Goal: Information Seeking & Learning: Understand process/instructions

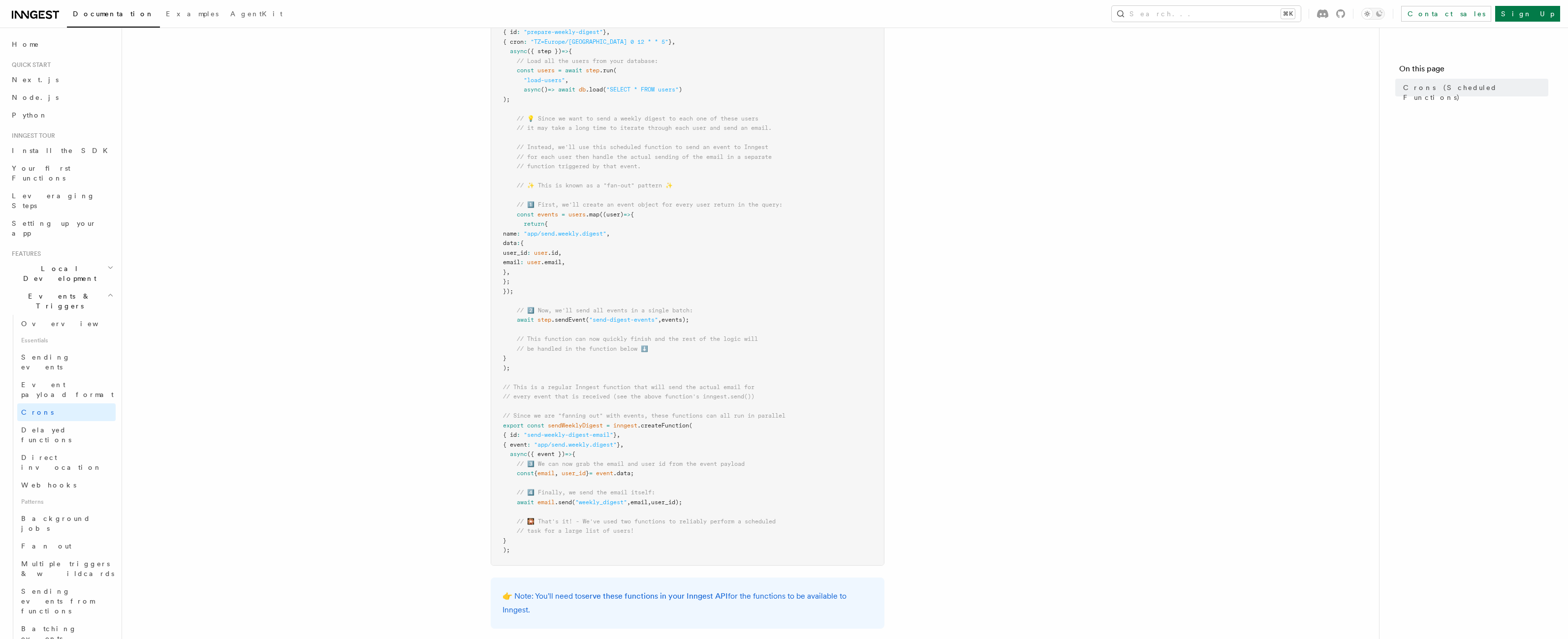
scroll to position [114, 0]
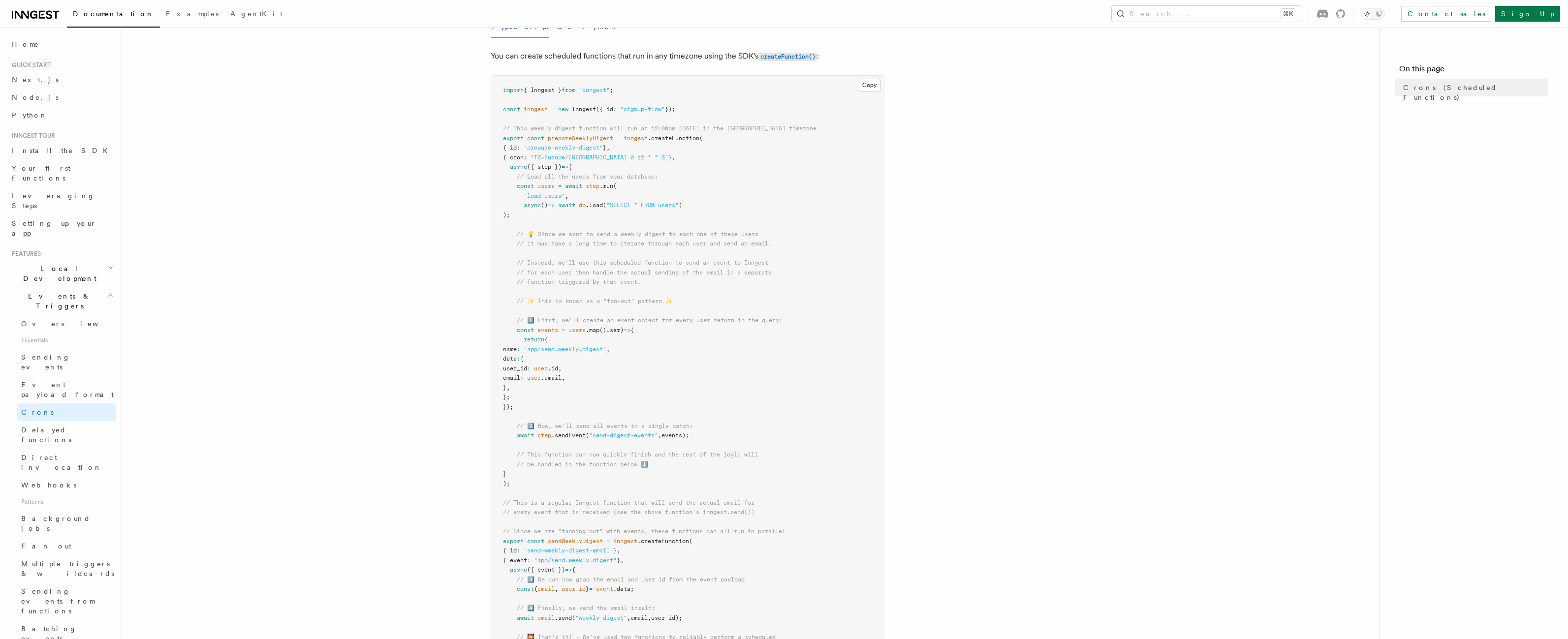
click at [591, 543] on span "sendWeeklyDigest" at bounding box center [575, 541] width 55 height 7
click at [592, 471] on pre "import { Inngest } from "inngest" ; const inngest = new Inngest ({ id : "signup…" at bounding box center [687, 379] width 393 height 606
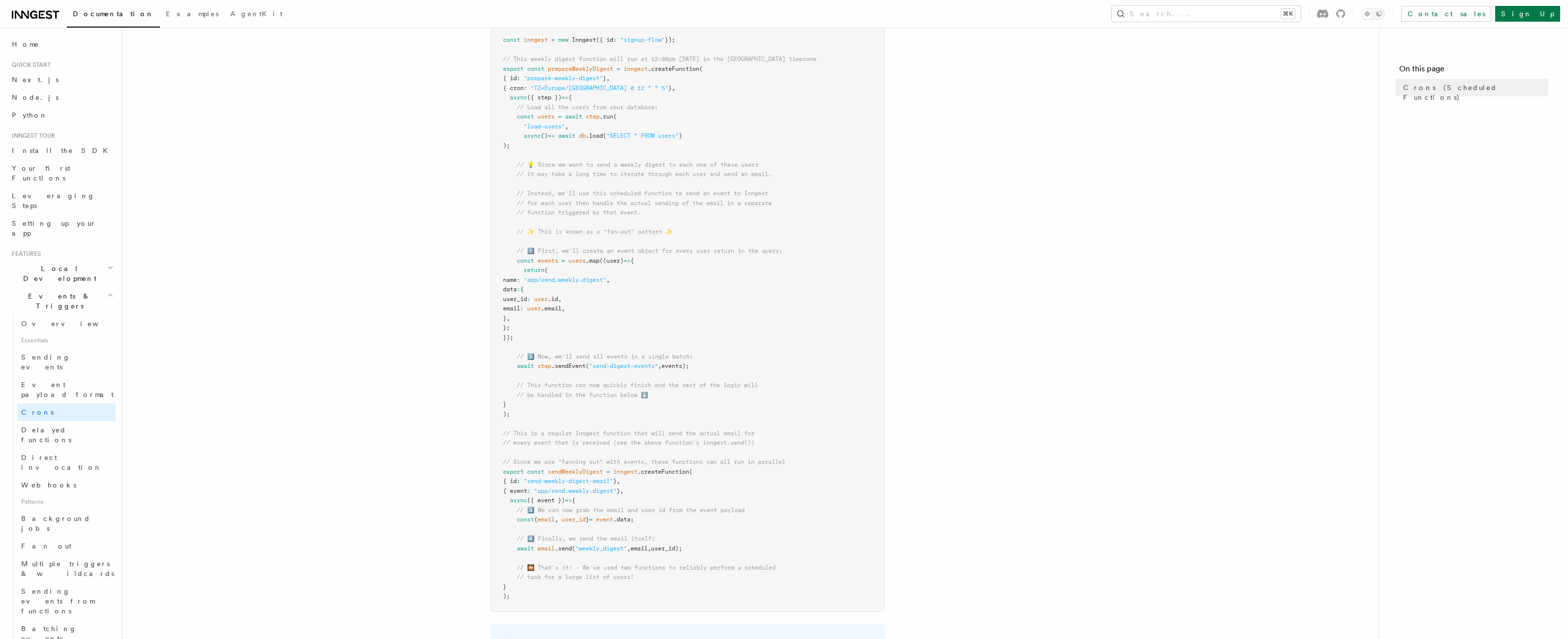
scroll to position [137, 0]
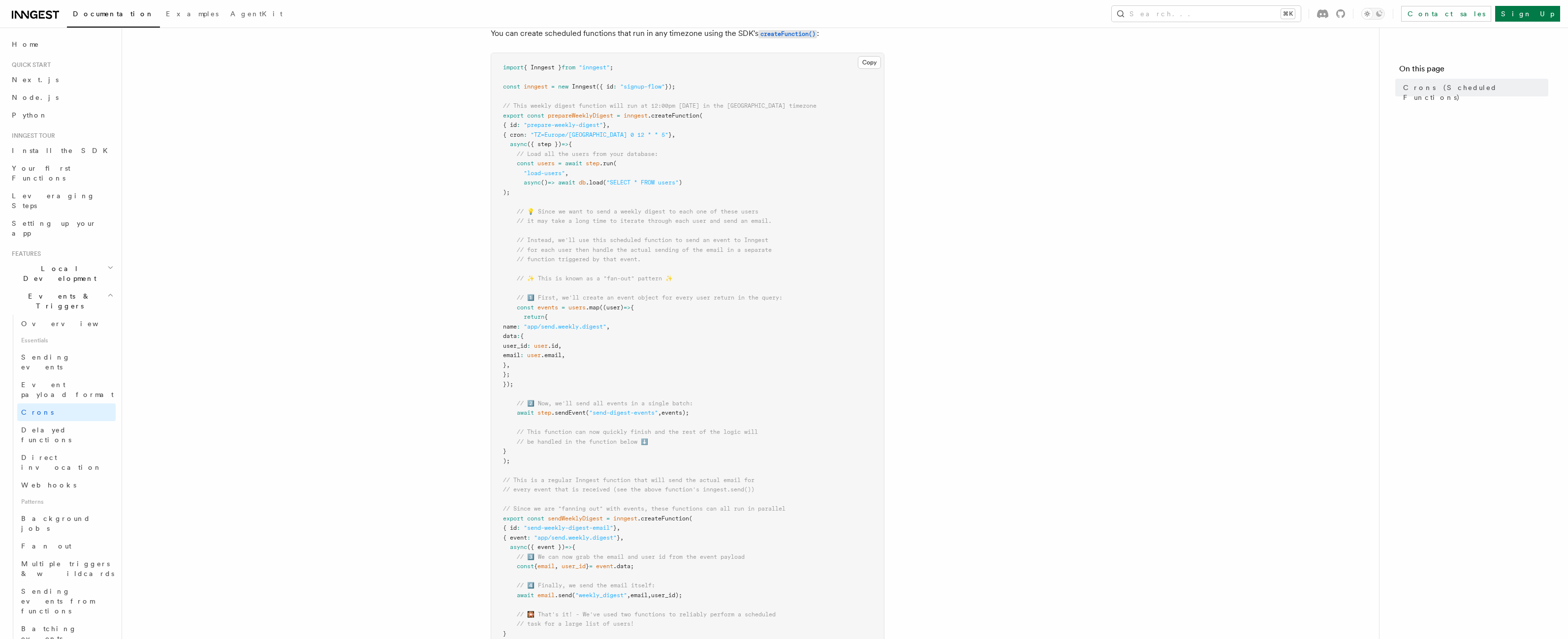
drag, startPoint x: 518, startPoint y: 164, endPoint x: 522, endPoint y: 189, distance: 25.3
click at [522, 189] on code "import { Inngest } from "inngest" ; const inngest = new Inngest ({ id : "signup…" at bounding box center [659, 355] width 313 height 582
copy code "const users = await step .run ( "load-users" , async () => await db .load ( "SE…"
drag, startPoint x: 518, startPoint y: 307, endPoint x: 531, endPoint y: 387, distance: 81.0
click at [531, 387] on pre "import { Inngest } from "inngest" ; const inngest = new Inngest ({ id : "signup…" at bounding box center [687, 355] width 393 height 606
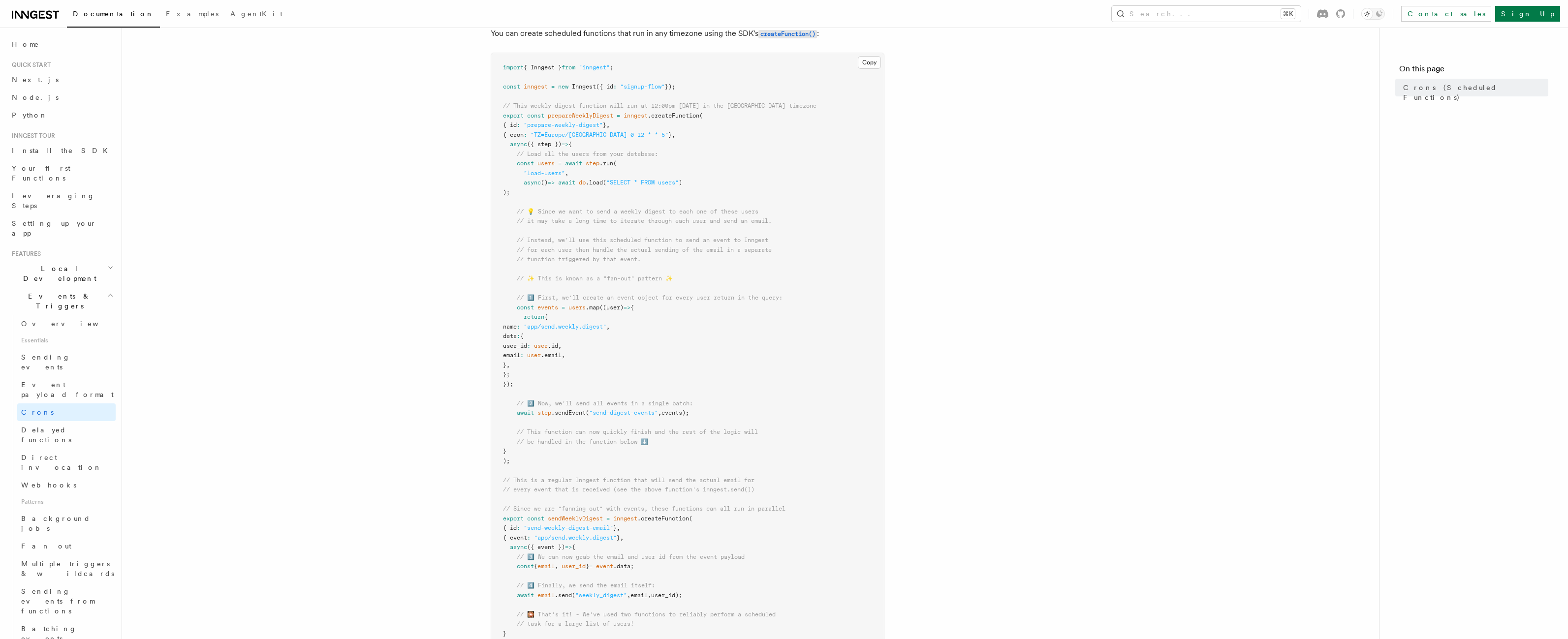
copy code "const events = users .map ((user) => { return { name : "app/send.weekly.digest"…"
drag, startPoint x: 516, startPoint y: 413, endPoint x: 701, endPoint y: 414, distance: 185.0
click at [699, 415] on pre "import { Inngest } from "inngest" ; const inngest = new Inngest ({ id : "signup…" at bounding box center [687, 355] width 393 height 606
drag, startPoint x: 700, startPoint y: 414, endPoint x: 516, endPoint y: 413, distance: 184.0
click at [516, 413] on pre "import { Inngest } from "inngest" ; const inngest = new Inngest ({ id : "signup…" at bounding box center [687, 355] width 393 height 606
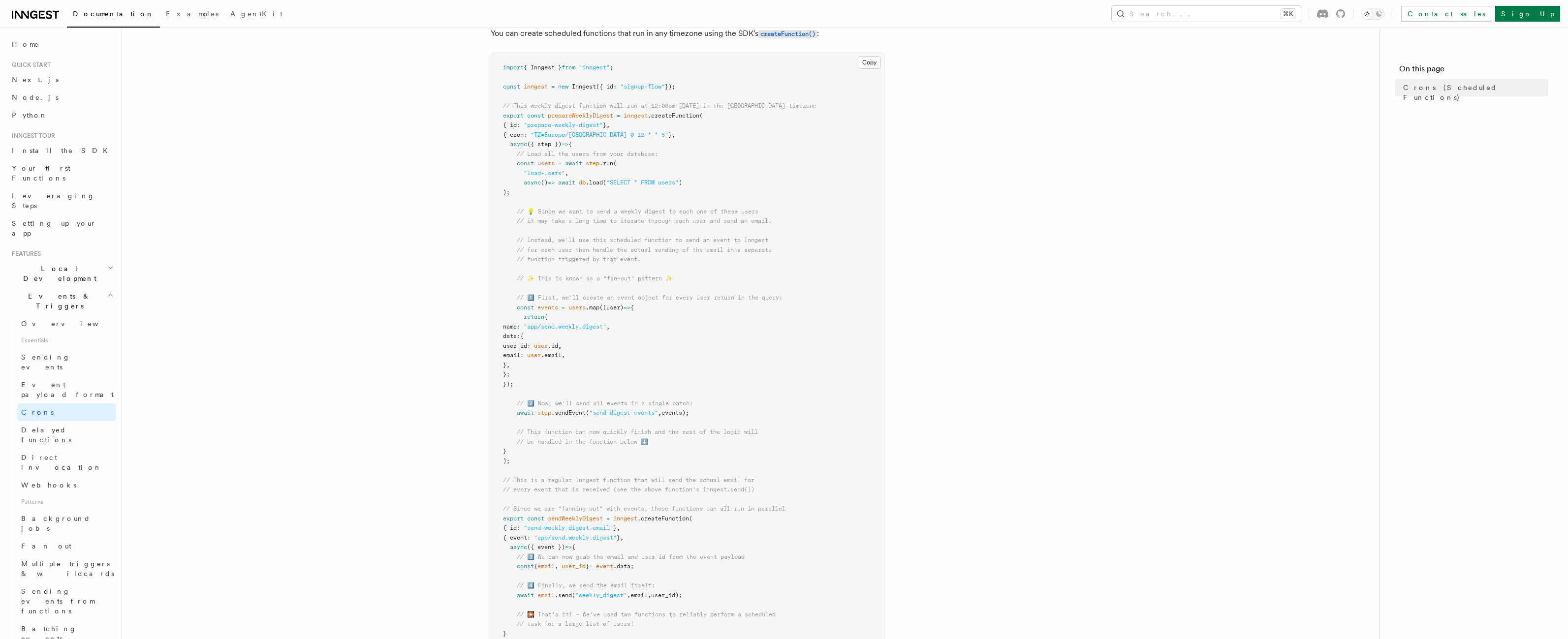
copy span "await step .sendEvent ( "send-digest-events" , events);"
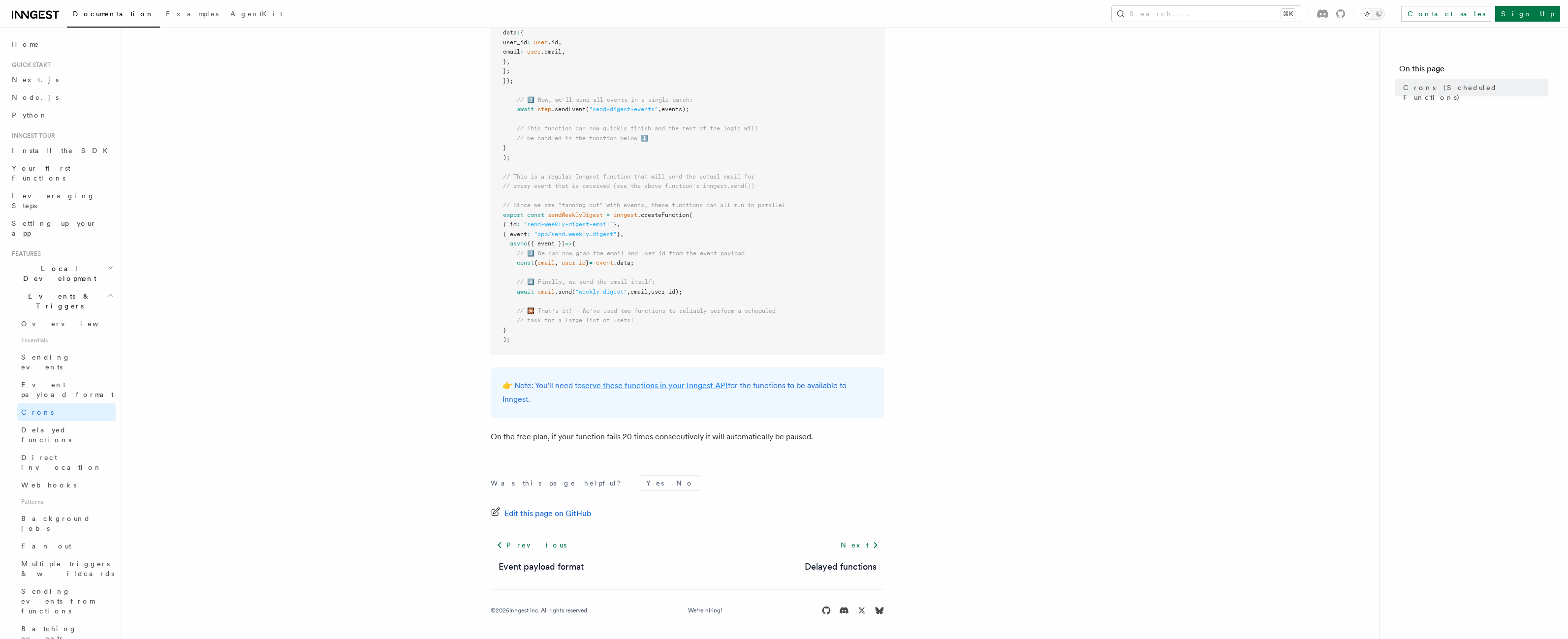
click at [599, 389] on link "serve these functions in your Inngest API" at bounding box center [655, 385] width 146 height 9
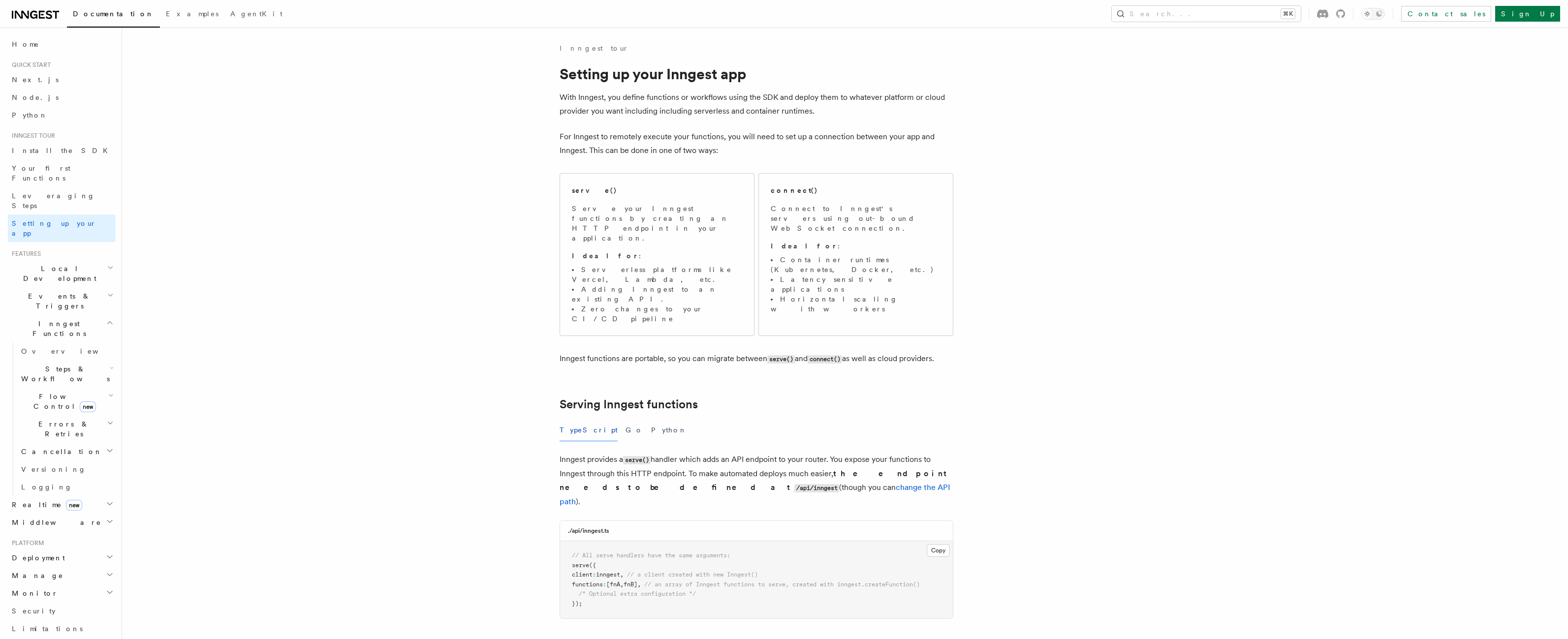
scroll to position [239, 0]
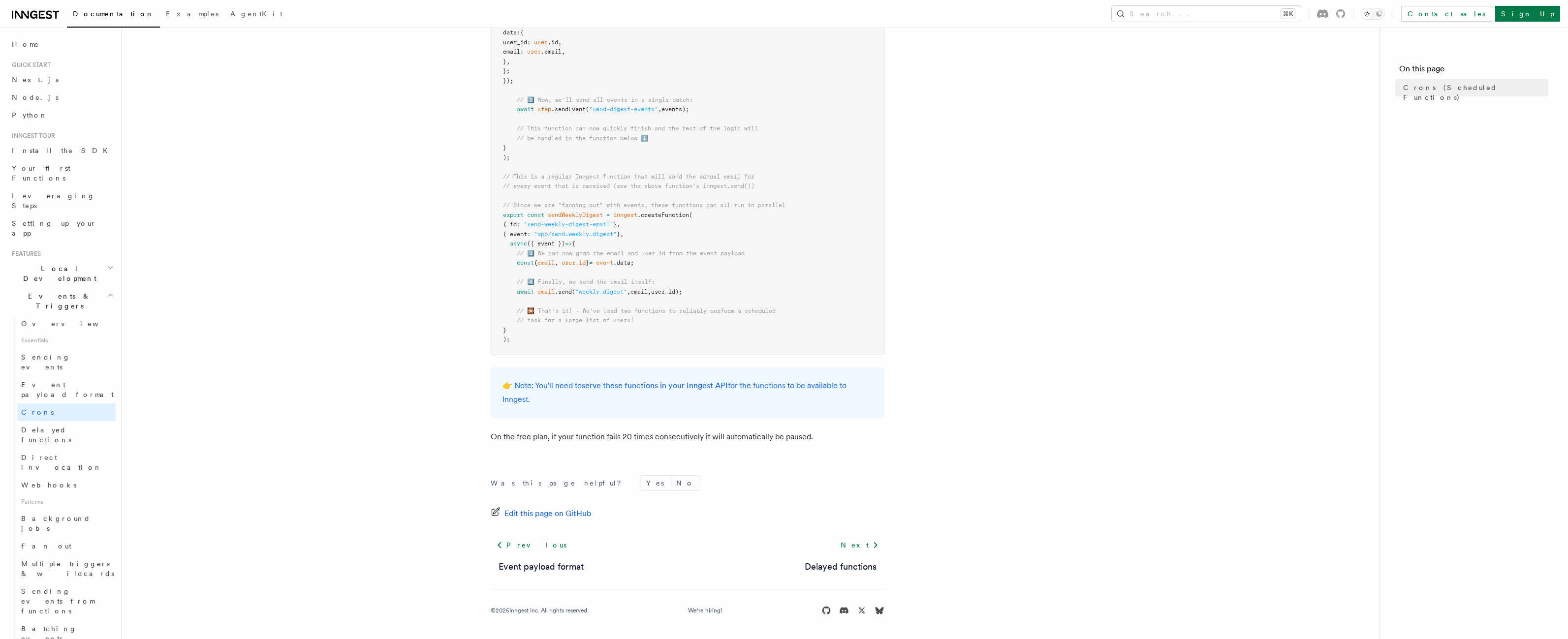
scroll to position [361, 0]
